Goal: Task Accomplishment & Management: Manage account settings

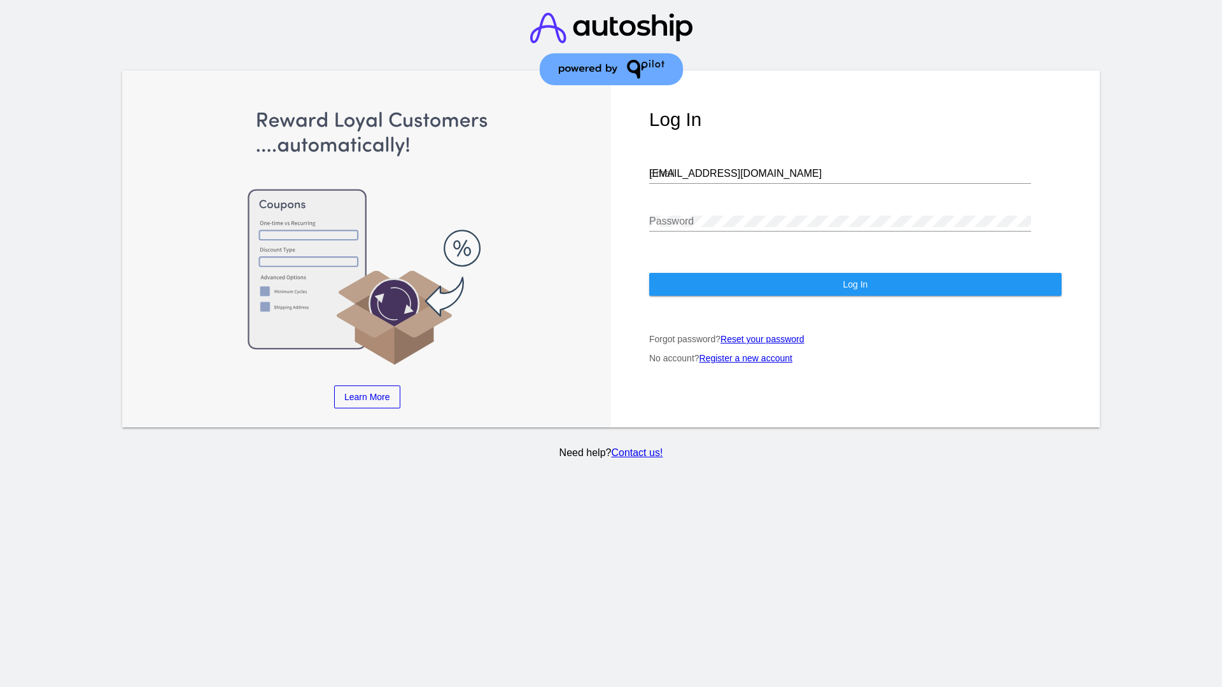
type input "[EMAIL_ADDRESS][DOMAIN_NAME]"
click at [855, 285] on span "Log In" at bounding box center [855, 284] width 25 height 10
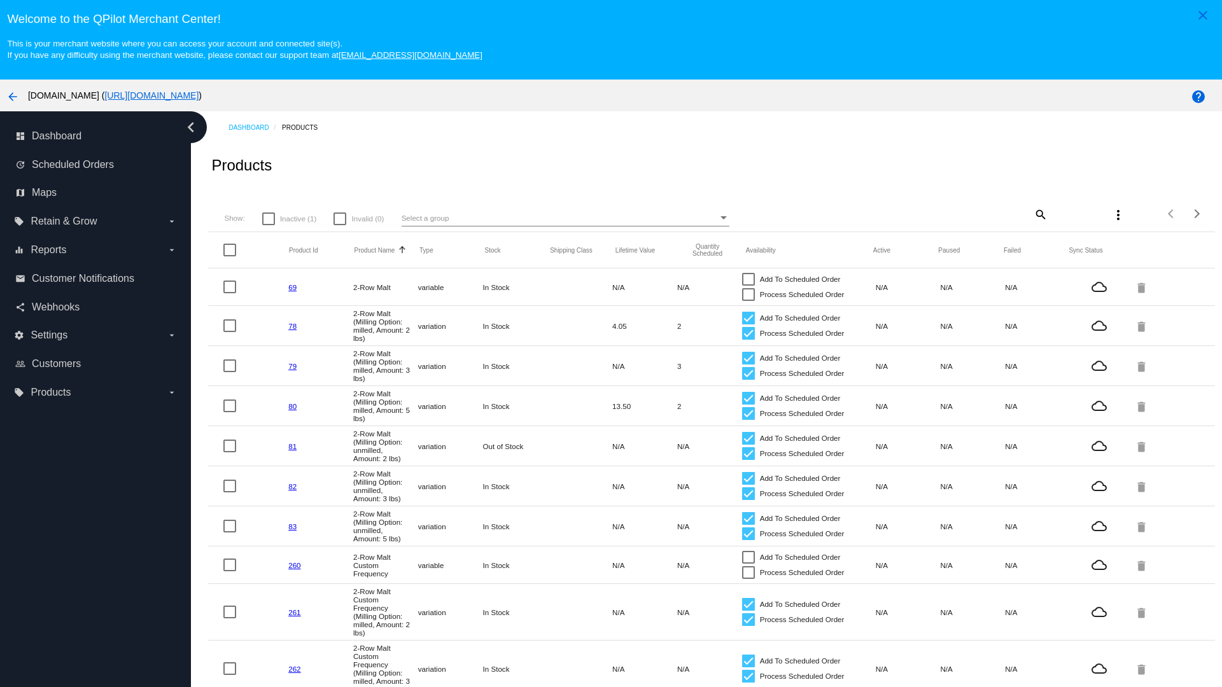
click at [289, 218] on span "Inactive (1)" at bounding box center [298, 218] width 36 height 15
click at [269, 225] on input "Inactive (1)" at bounding box center [268, 225] width 1 height 1
checkbox input "true"
click at [1032, 214] on mat-icon "search" at bounding box center [1039, 214] width 15 height 20
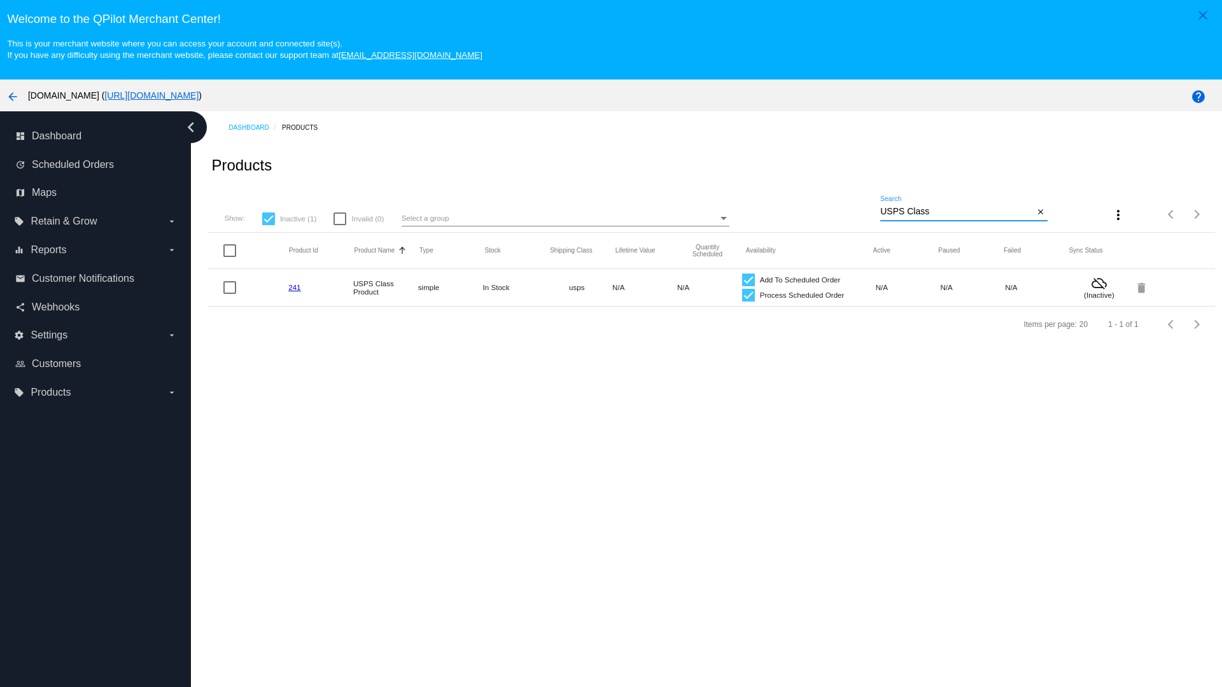
type input "USPS Class"
click at [742, 295] on div at bounding box center [748, 295] width 13 height 13
click at [748, 302] on input "Process Scheduled Order" at bounding box center [748, 302] width 1 height 1
checkbox input "false"
click at [742, 279] on div at bounding box center [748, 280] width 13 height 13
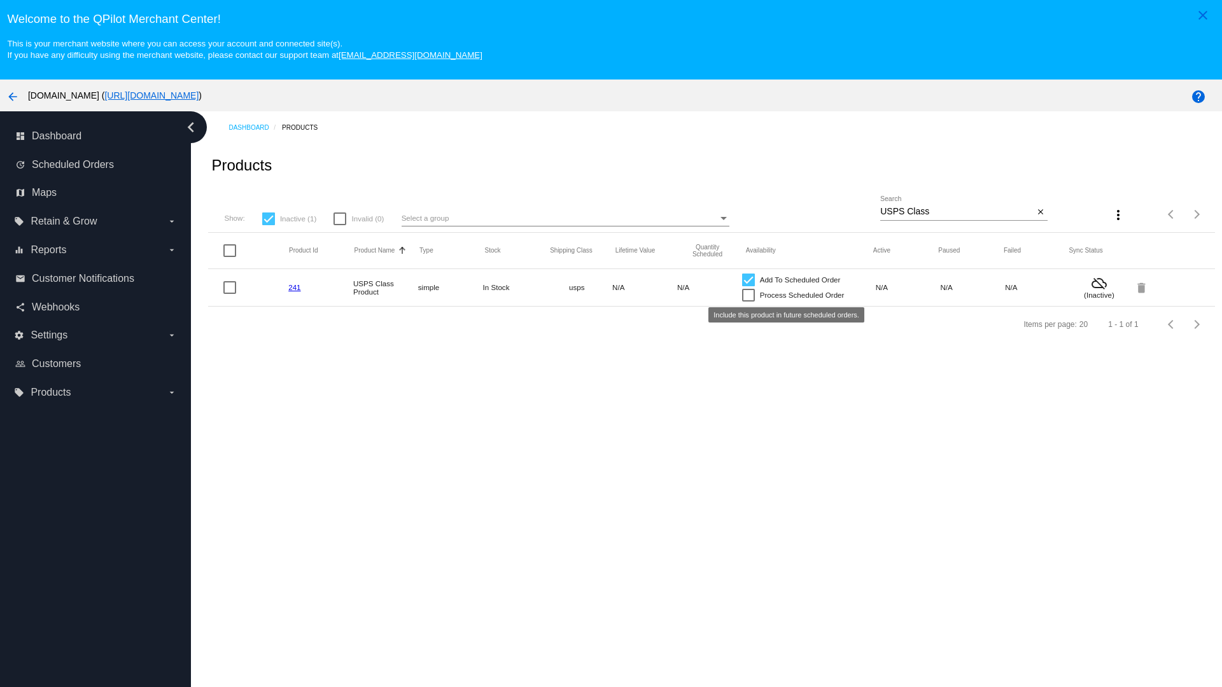
click at [748, 286] on input "Add To Scheduled Order" at bounding box center [748, 286] width 1 height 1
checkbox input "false"
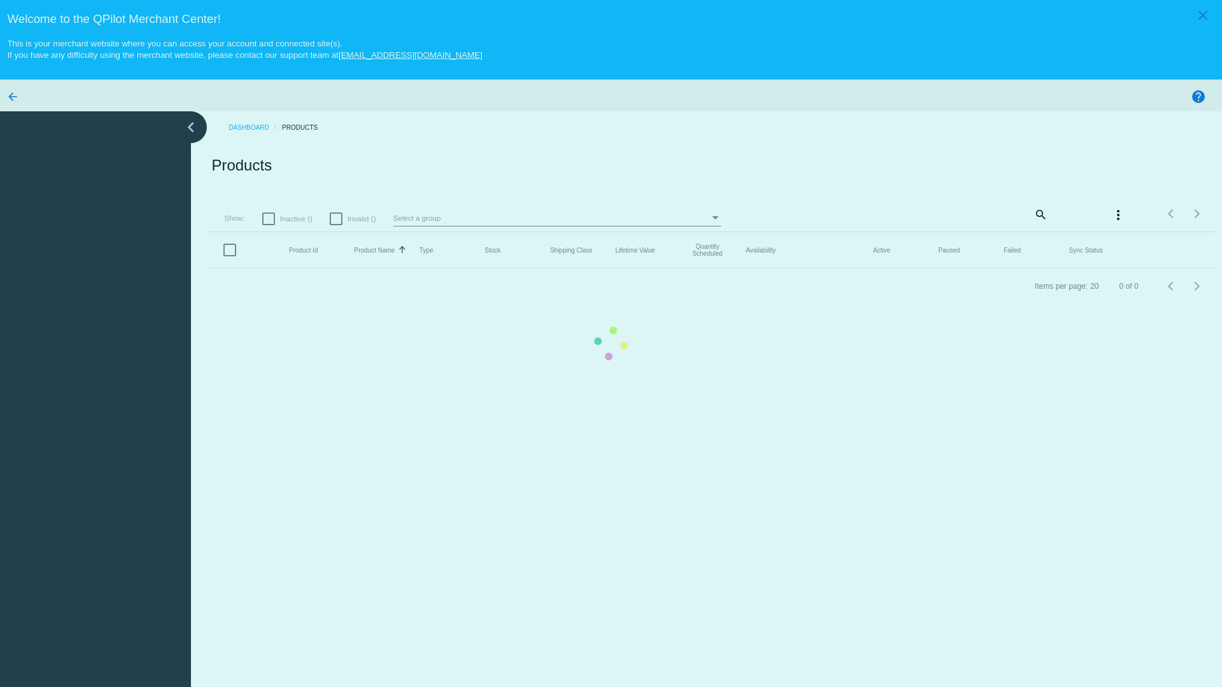
click at [1032, 214] on mat-icon "search" at bounding box center [1039, 214] width 15 height 20
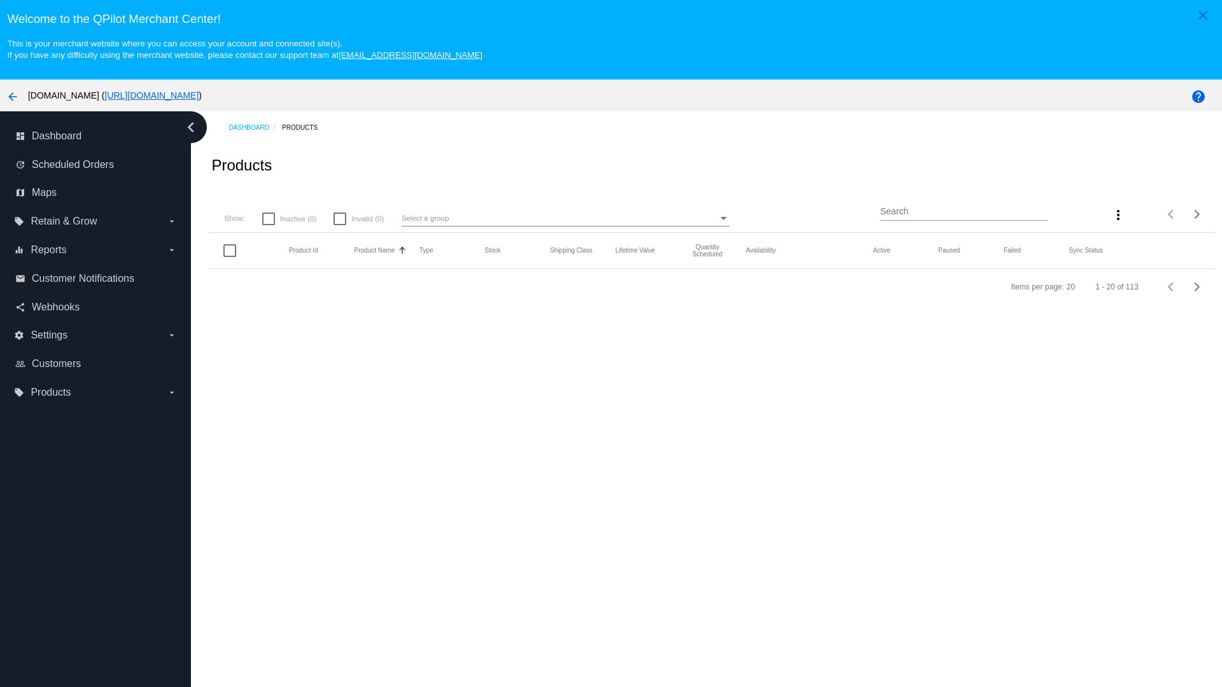
type input "USPS Class"
